Goal: Check status: Check status

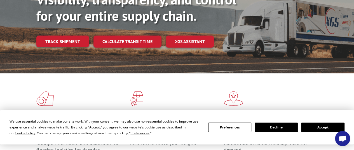
click at [322, 127] on button "Accept" at bounding box center [322, 128] width 43 height 10
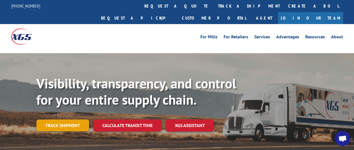
click at [75, 119] on link "Track shipment" at bounding box center [62, 125] width 53 height 12
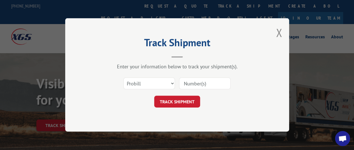
click at [202, 86] on input at bounding box center [204, 84] width 51 height 12
paste input "15578943"
type input "15578943"
click at [195, 99] on button "TRACK SHIPMENT" at bounding box center [177, 102] width 46 height 12
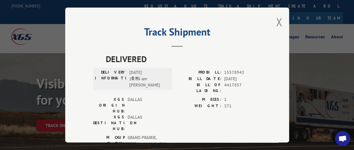
click at [277, 18] on button "Close modal" at bounding box center [279, 22] width 6 height 15
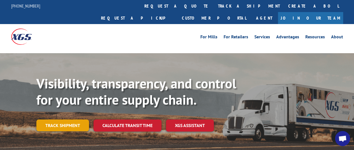
click at [72, 119] on link "Track shipment" at bounding box center [62, 125] width 53 height 12
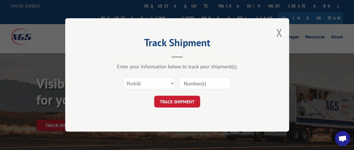
click at [184, 85] on input at bounding box center [204, 84] width 51 height 12
paste input "15578943"
type input "15578943"
click at [191, 100] on button "TRACK SHIPMENT" at bounding box center [177, 102] width 46 height 12
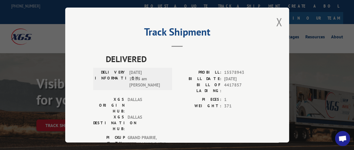
scroll to position [22, 0]
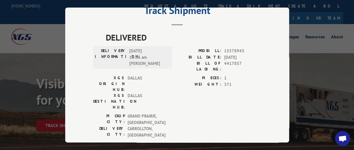
click at [130, 36] on span "DELIVERED" at bounding box center [183, 37] width 155 height 13
drag, startPoint x: 130, startPoint y: 48, endPoint x: 149, endPoint y: 51, distance: 20.0
click at [149, 51] on span "[DATE] 10:05 am [PERSON_NAME]" at bounding box center [148, 57] width 38 height 19
drag, startPoint x: 341, startPoint y: 137, endPoint x: 337, endPoint y: 138, distance: 3.5
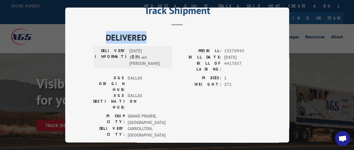
click at [341, 137] on span "Open chat" at bounding box center [342, 138] width 9 height 7
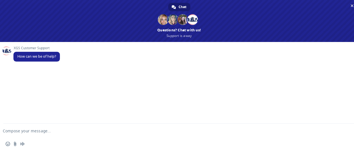
click at [82, 135] on form at bounding box center [173, 131] width 335 height 15
click at [102, 135] on form at bounding box center [173, 131] width 335 height 15
click at [90, 128] on form at bounding box center [173, 131] width 335 height 15
click at [3, 128] on div at bounding box center [179, 131] width 358 height 15
click at [13, 131] on textarea "Compose your message..." at bounding box center [170, 130] width 335 height 5
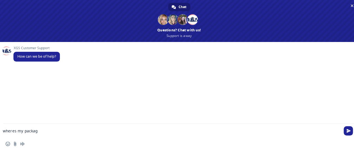
type textarea "wheres my package"
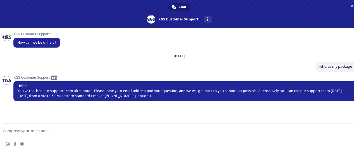
click at [78, 125] on form at bounding box center [173, 131] width 335 height 15
click at [78, 127] on form at bounding box center [173, 131] width 335 height 15
click at [78, 133] on textarea "Compose your message..." at bounding box center [170, 130] width 335 height 5
type textarea "agent"
